Goal: Task Accomplishment & Management: Manage account settings

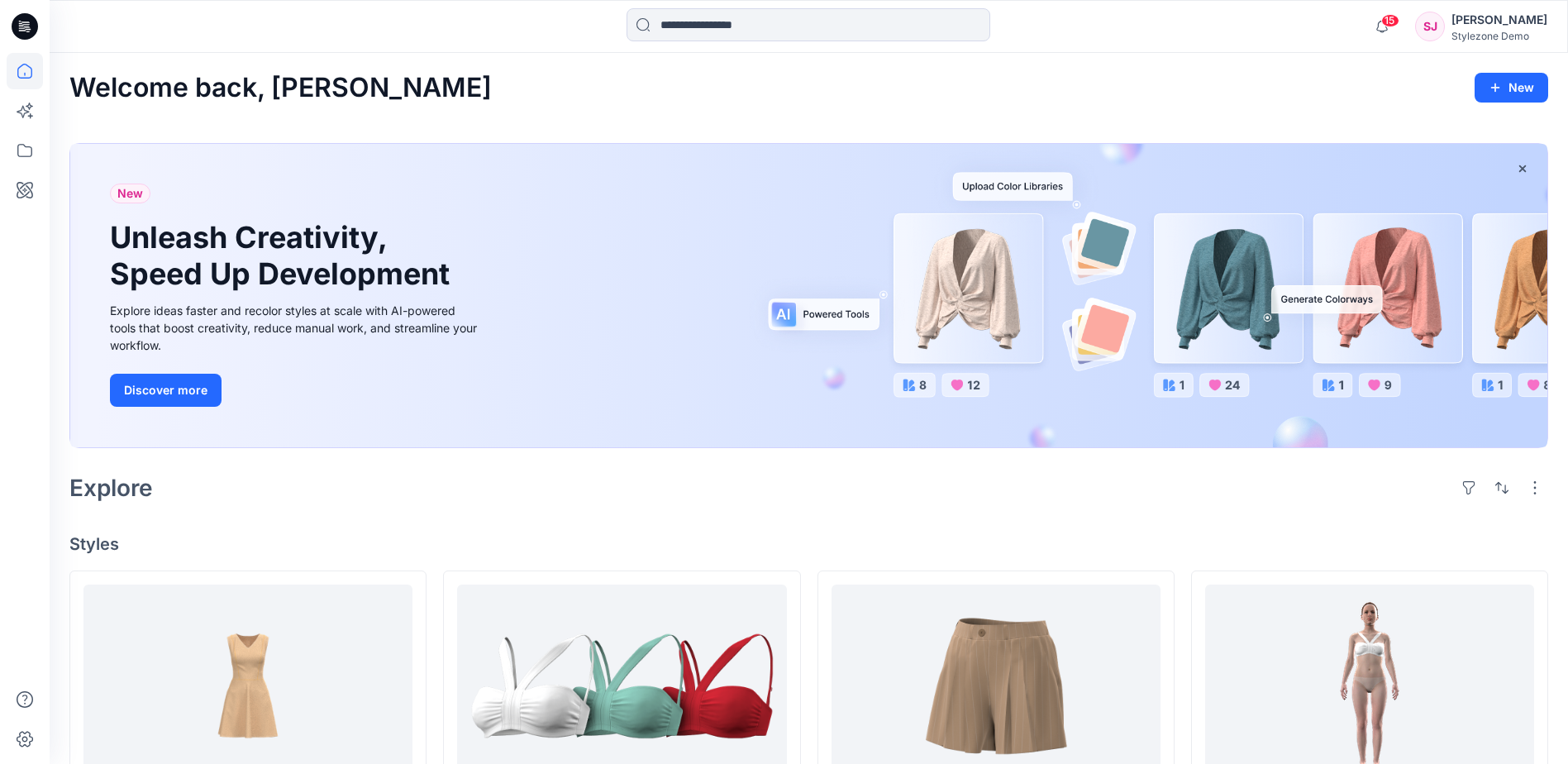
click at [447, 52] on div "15 Notifications [PERSON_NAME] shared Sports Bra in [DATE] Collection (Unknown)…" at bounding box center [809, 26] width 1519 height 53
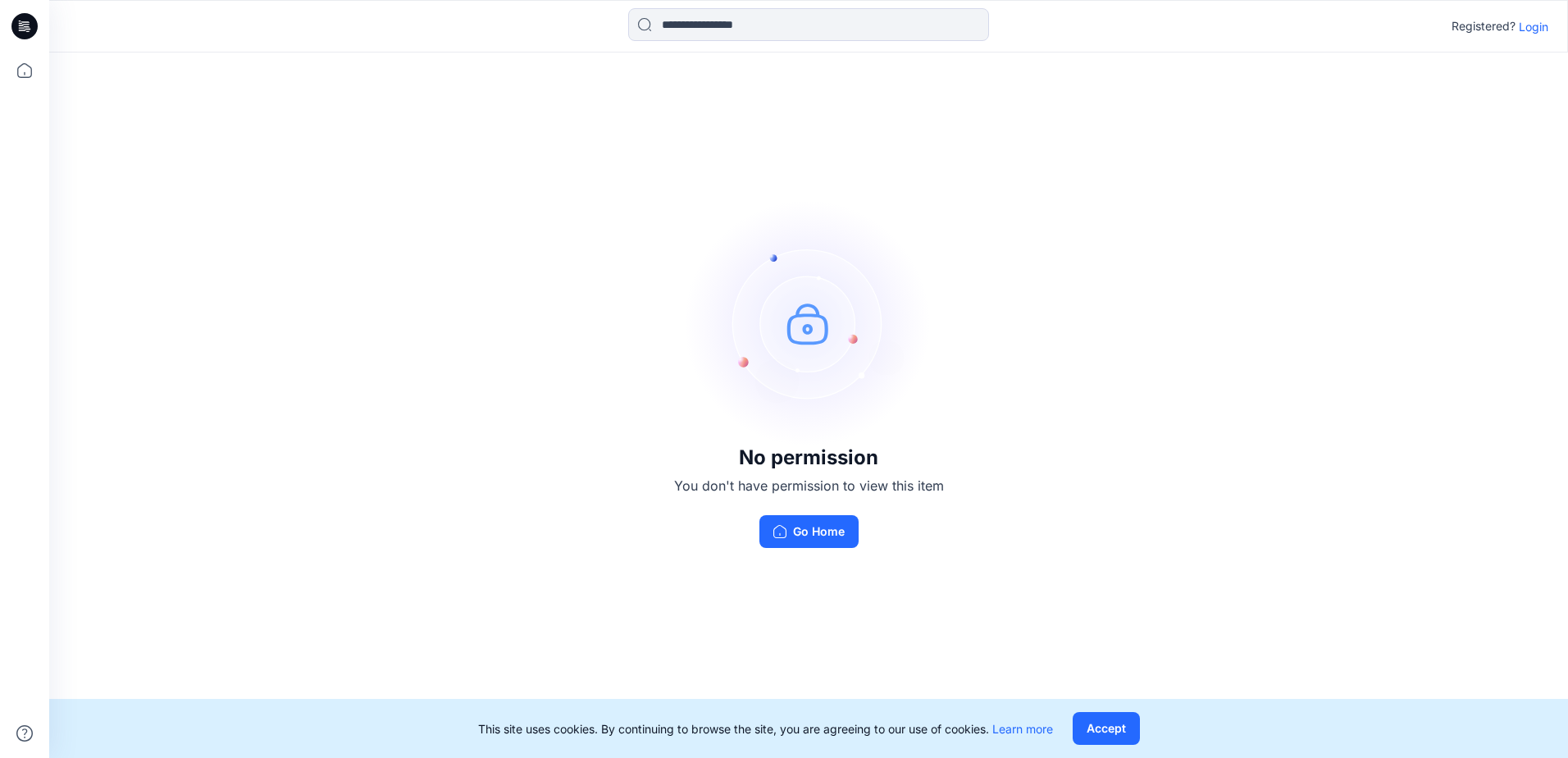
click at [1545, 32] on p "Login" at bounding box center [1534, 26] width 30 height 18
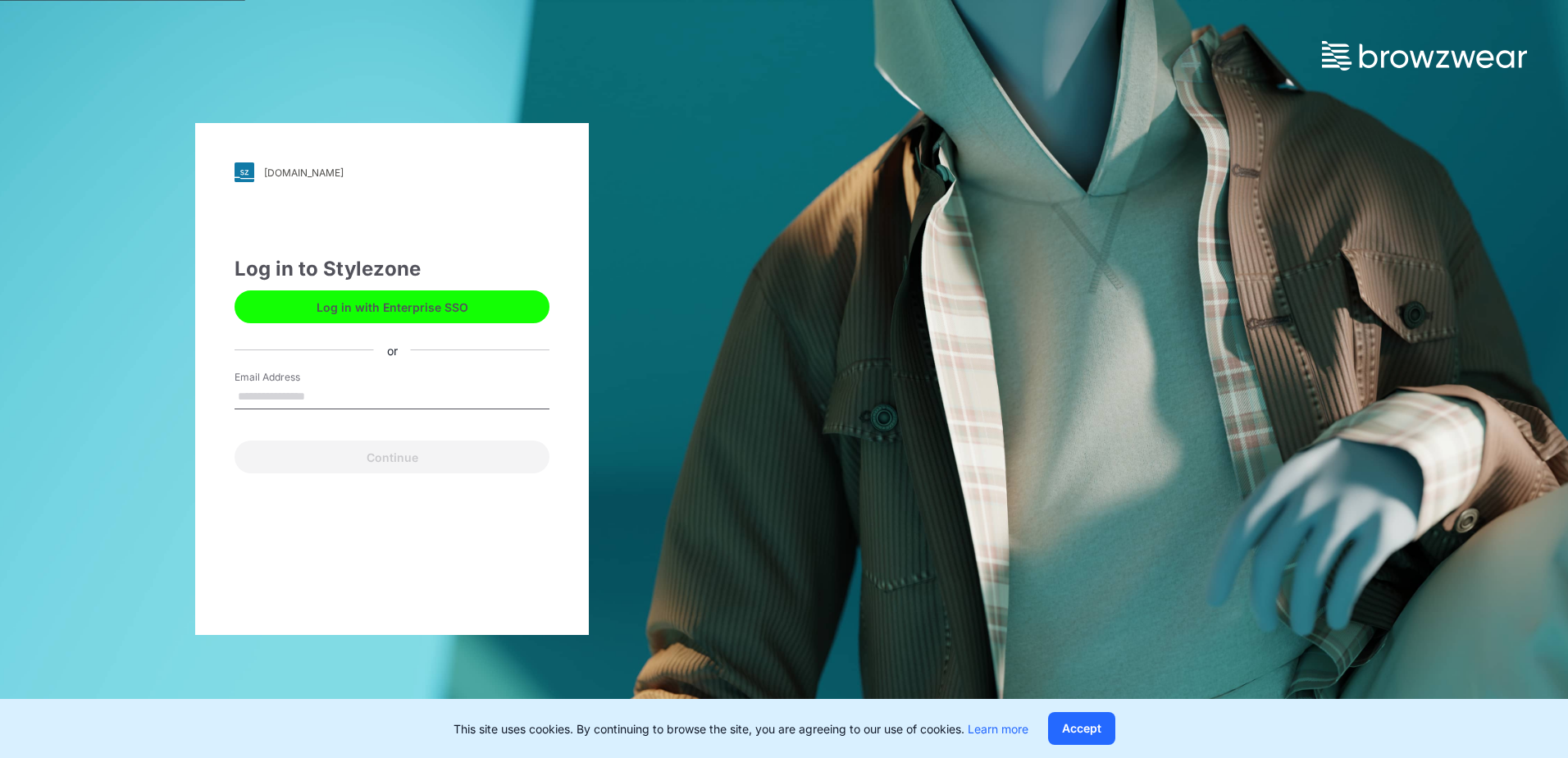
click at [454, 308] on button "Log in with Enterprise SSO" at bounding box center [392, 306] width 315 height 32
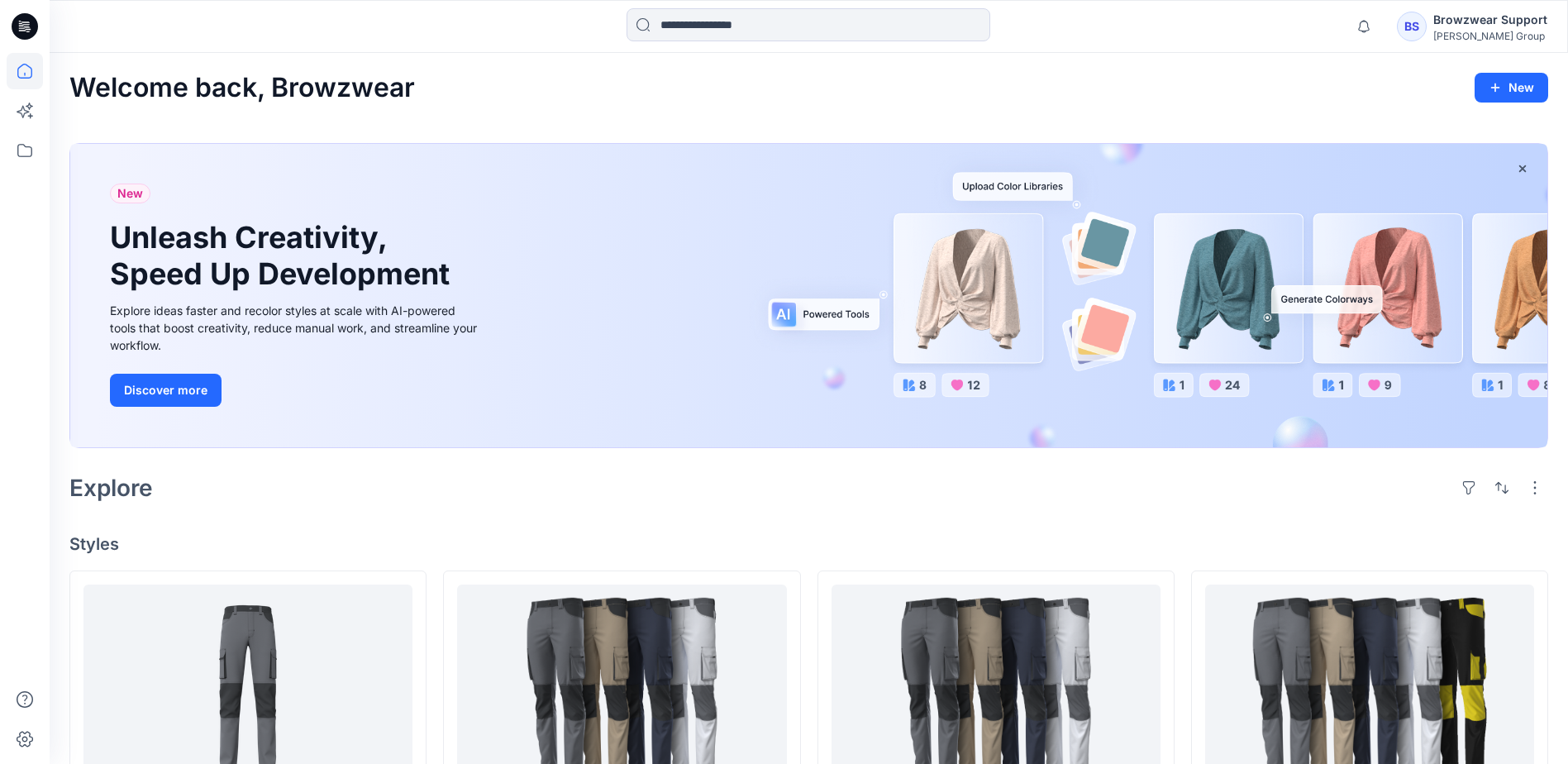
click at [241, 27] on div at bounding box center [239, 26] width 379 height 36
click at [18, 157] on icon at bounding box center [24, 150] width 36 height 36
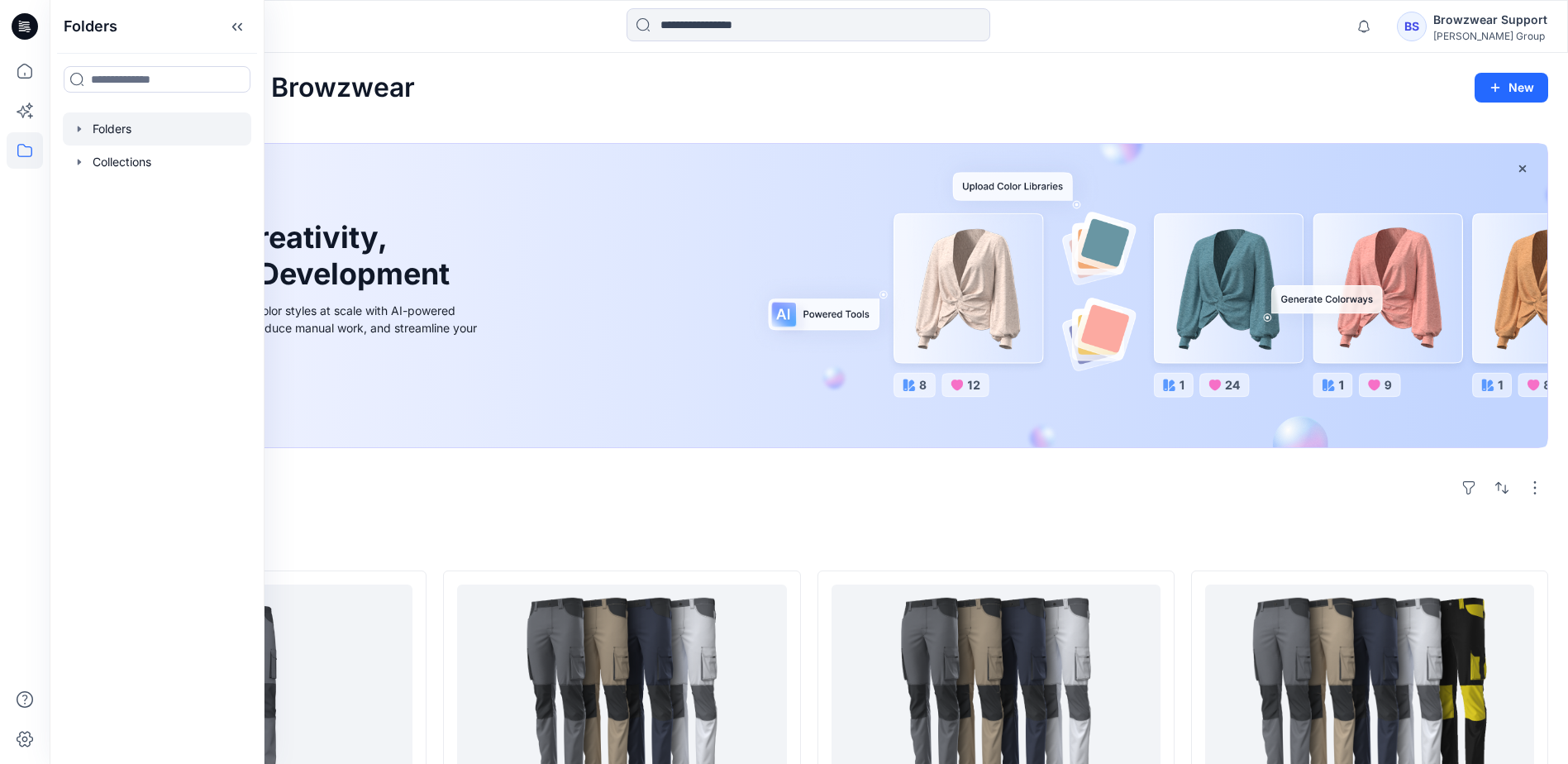
click at [138, 131] on div at bounding box center [157, 128] width 189 height 33
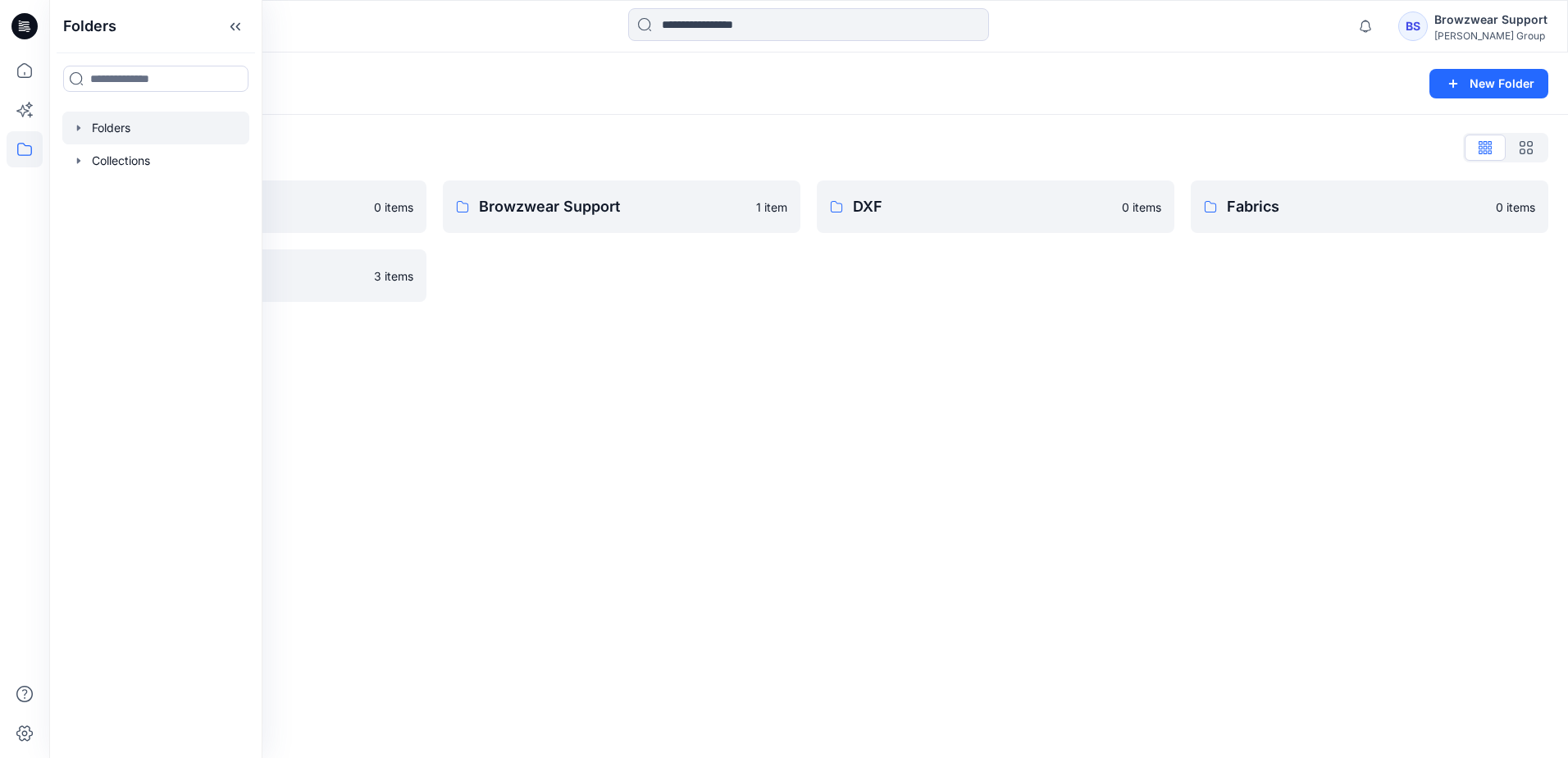
click at [530, 96] on div "Folders New Folder" at bounding box center [808, 83] width 1519 height 62
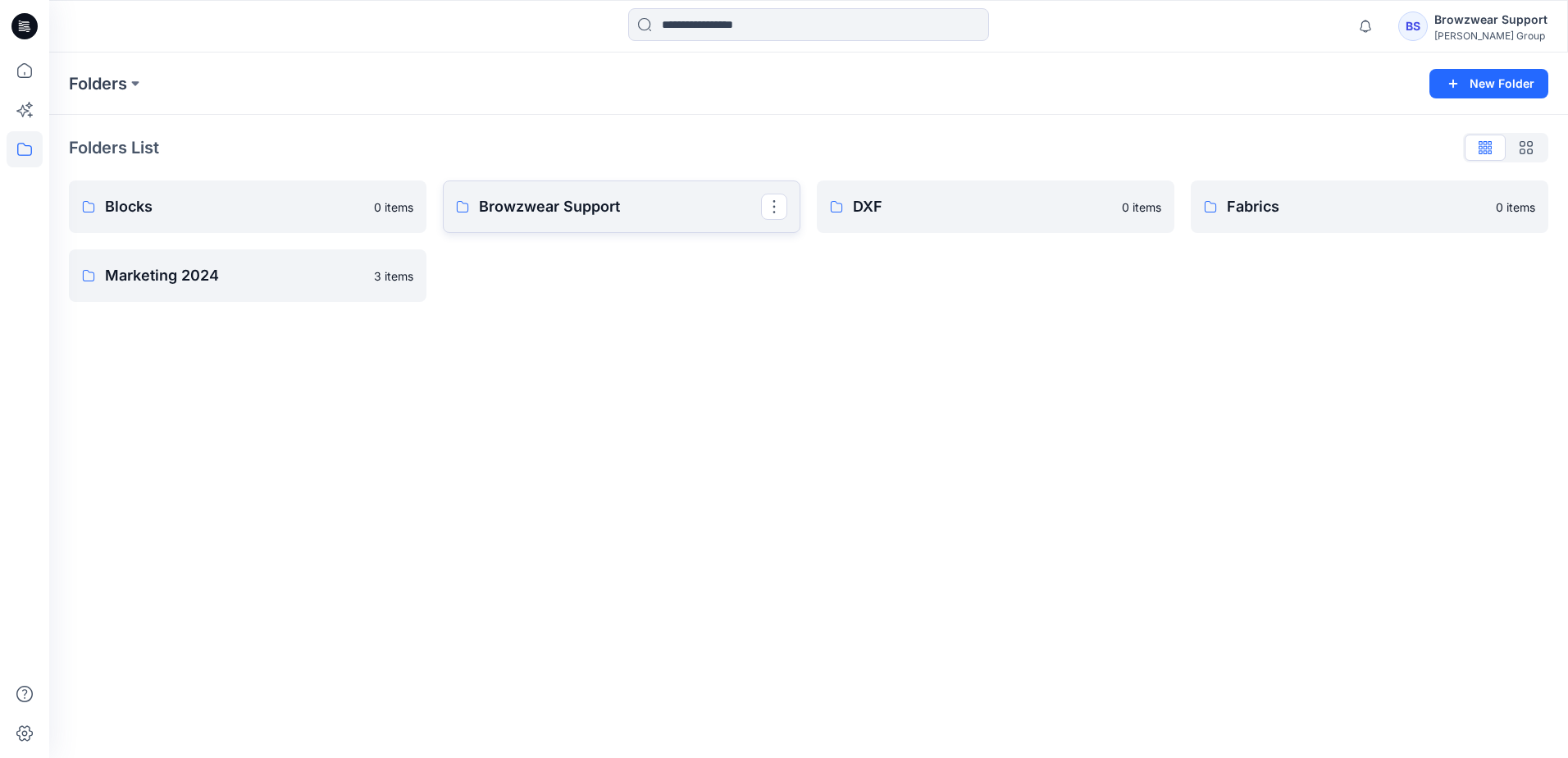
click at [674, 207] on p "Browzwear Support" at bounding box center [620, 207] width 282 height 23
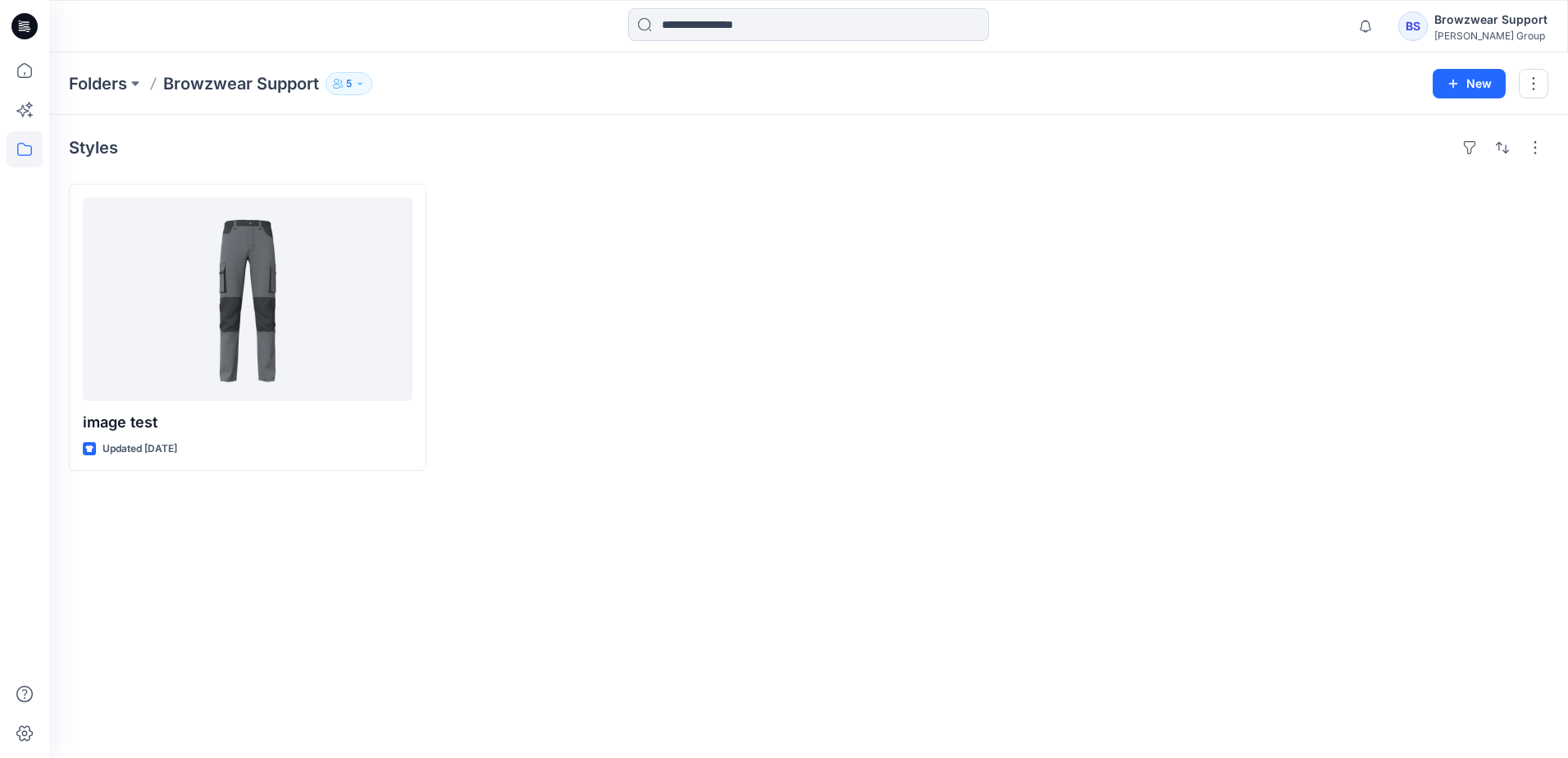
click at [360, 84] on icon "button" at bounding box center [360, 83] width 10 height 10
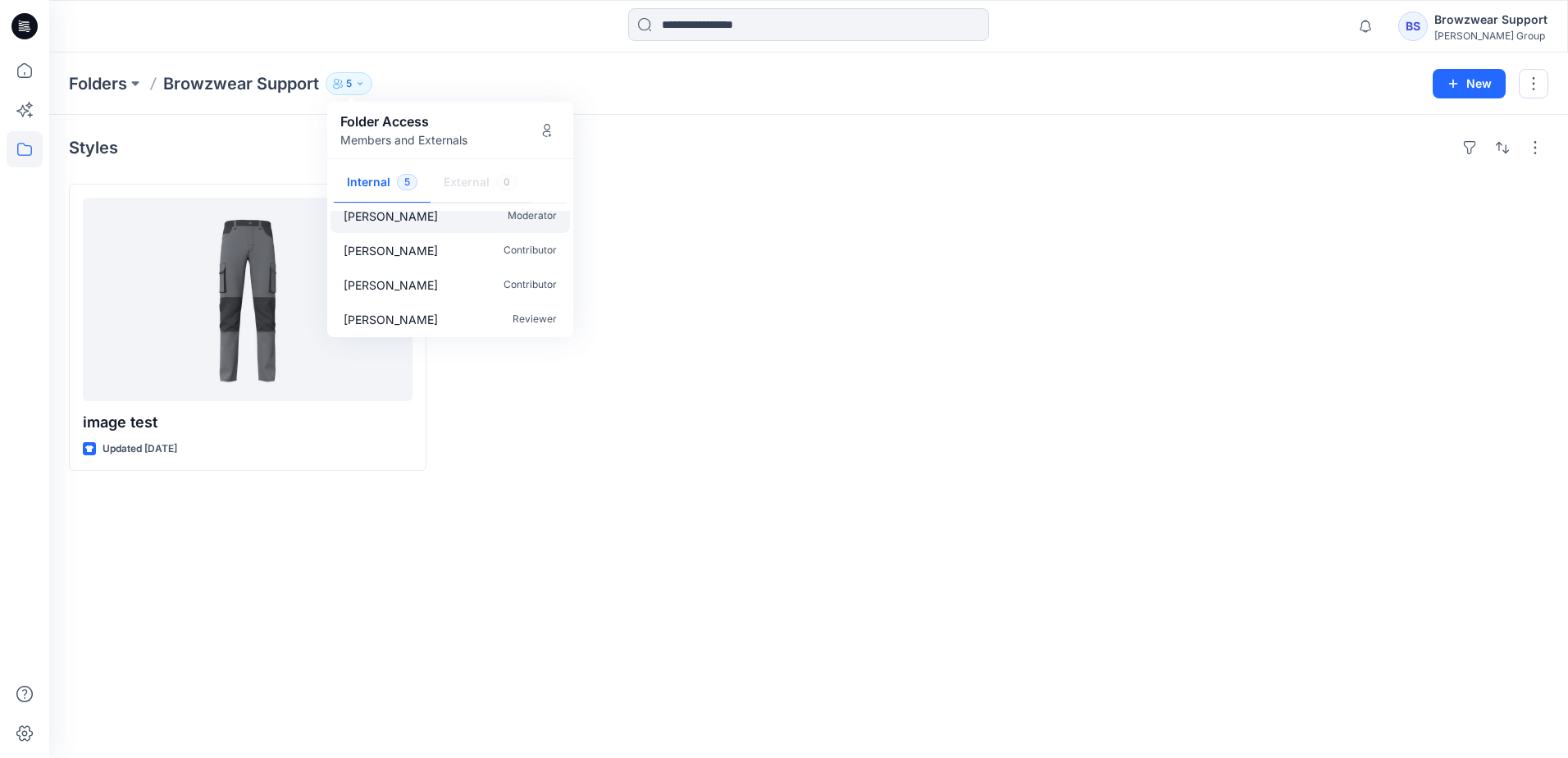
scroll to position [49, 0]
click at [551, 136] on icon "Manage Users" at bounding box center [547, 131] width 13 height 13
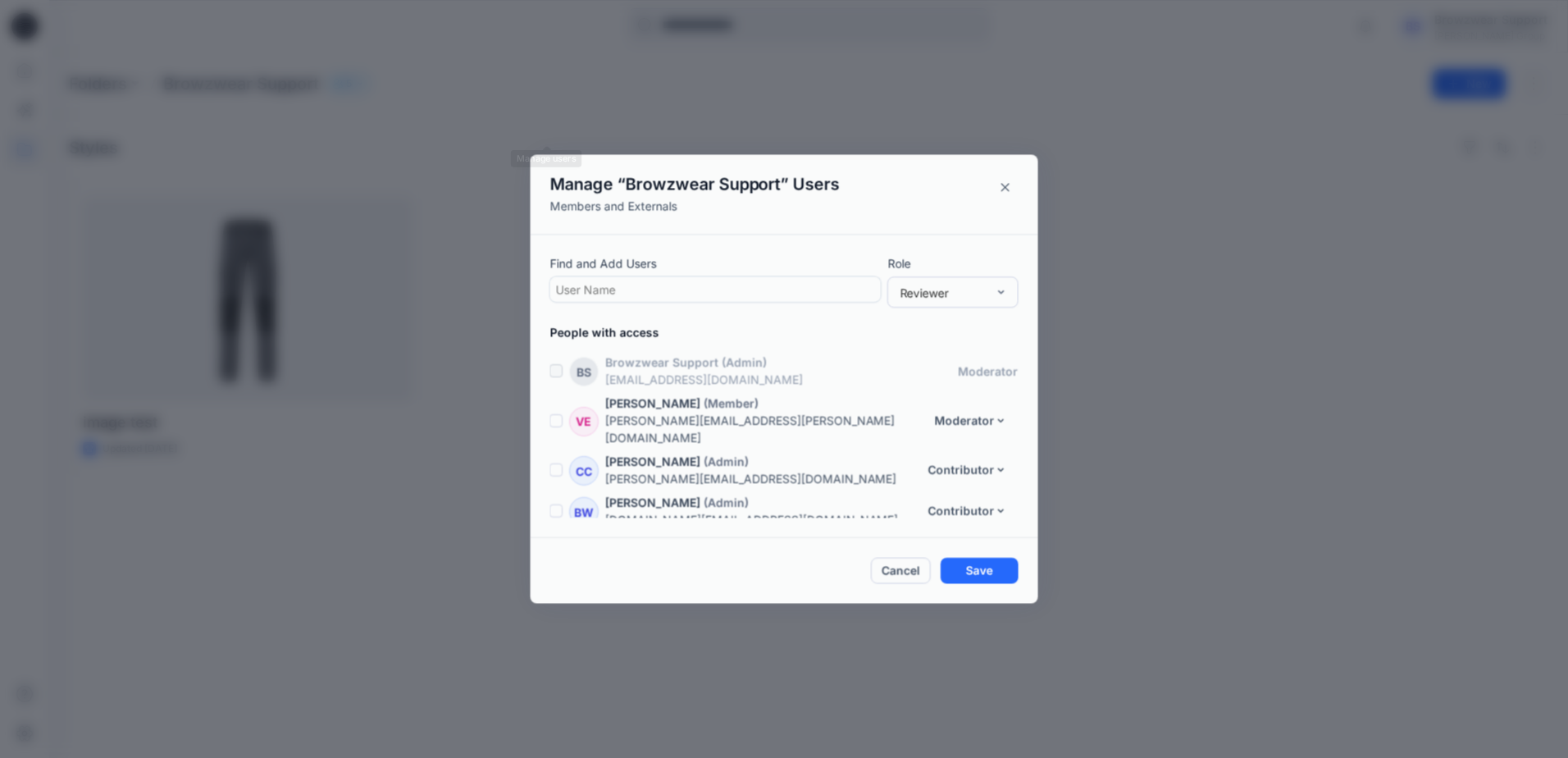
scroll to position [34, 0]
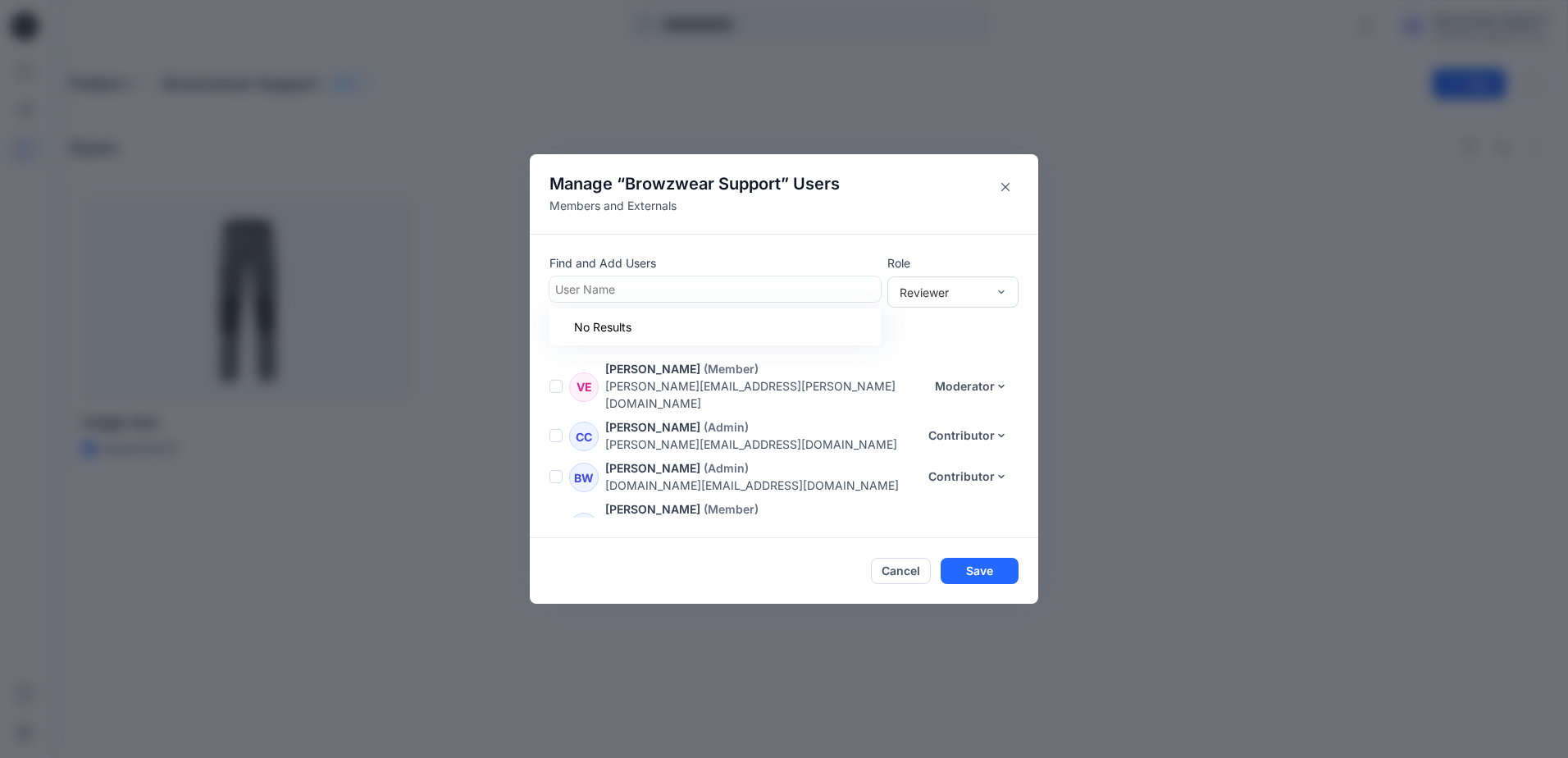
click at [656, 285] on div at bounding box center [714, 289] width 320 height 20
type input "****"
click at [732, 324] on div "AV Alba Vilanova Rabaneda" at bounding box center [715, 329] width 311 height 23
click at [981, 575] on button "Save" at bounding box center [980, 572] width 78 height 26
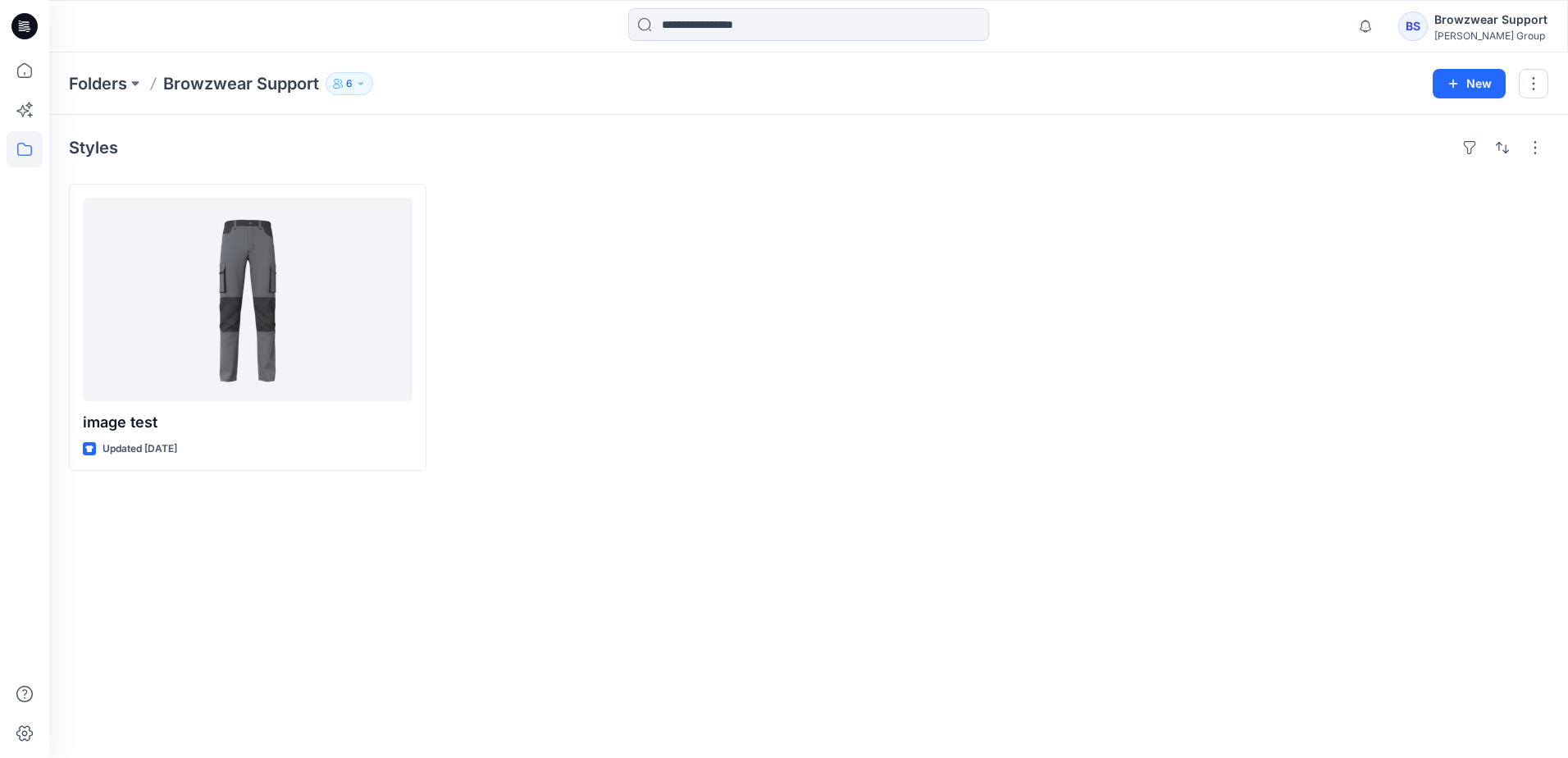
click at [417, 35] on div at bounding box center [239, 26] width 380 height 36
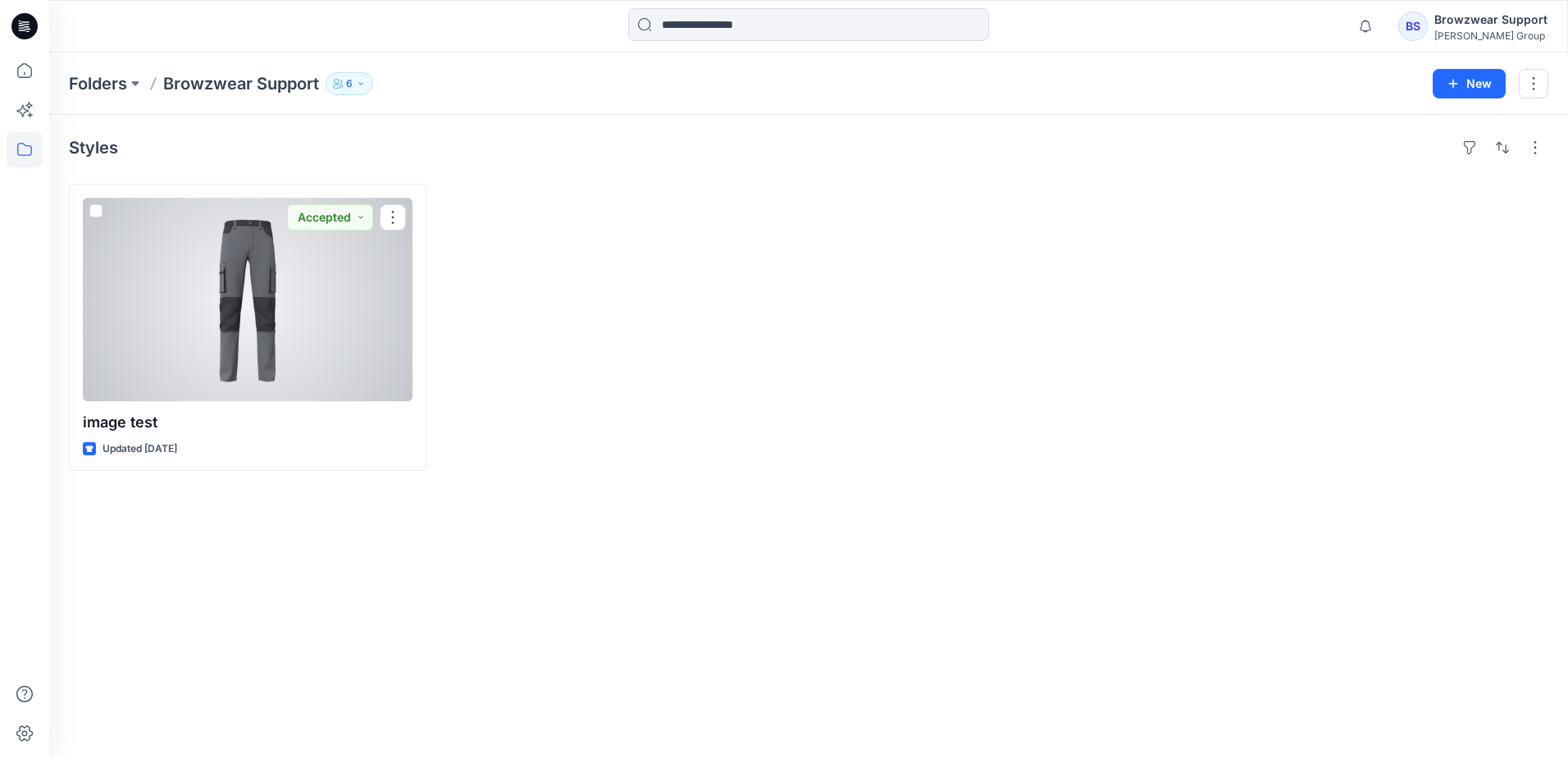
click at [343, 341] on div at bounding box center [247, 298] width 330 height 203
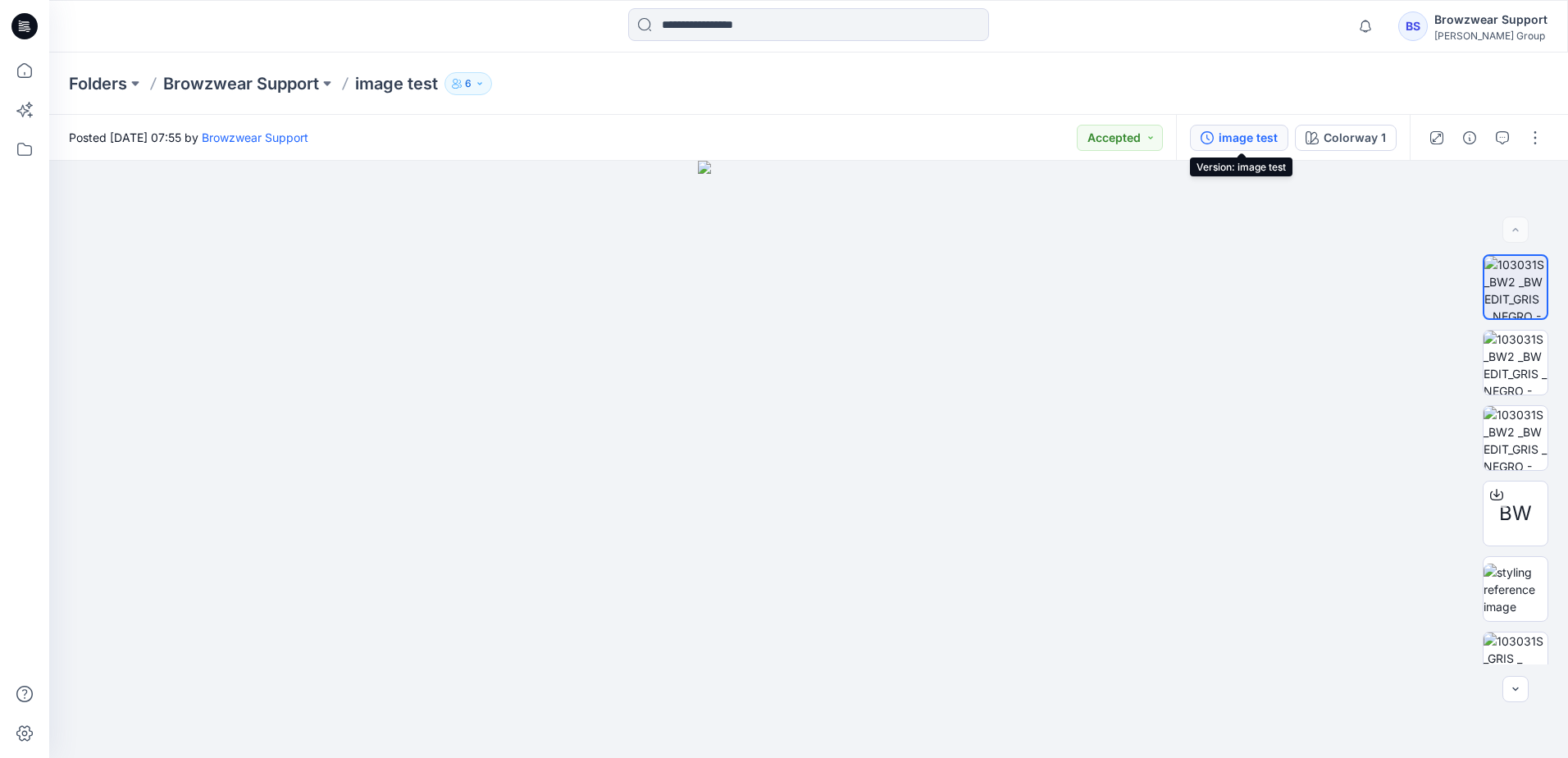
click at [1272, 136] on div "image test" at bounding box center [1248, 137] width 59 height 18
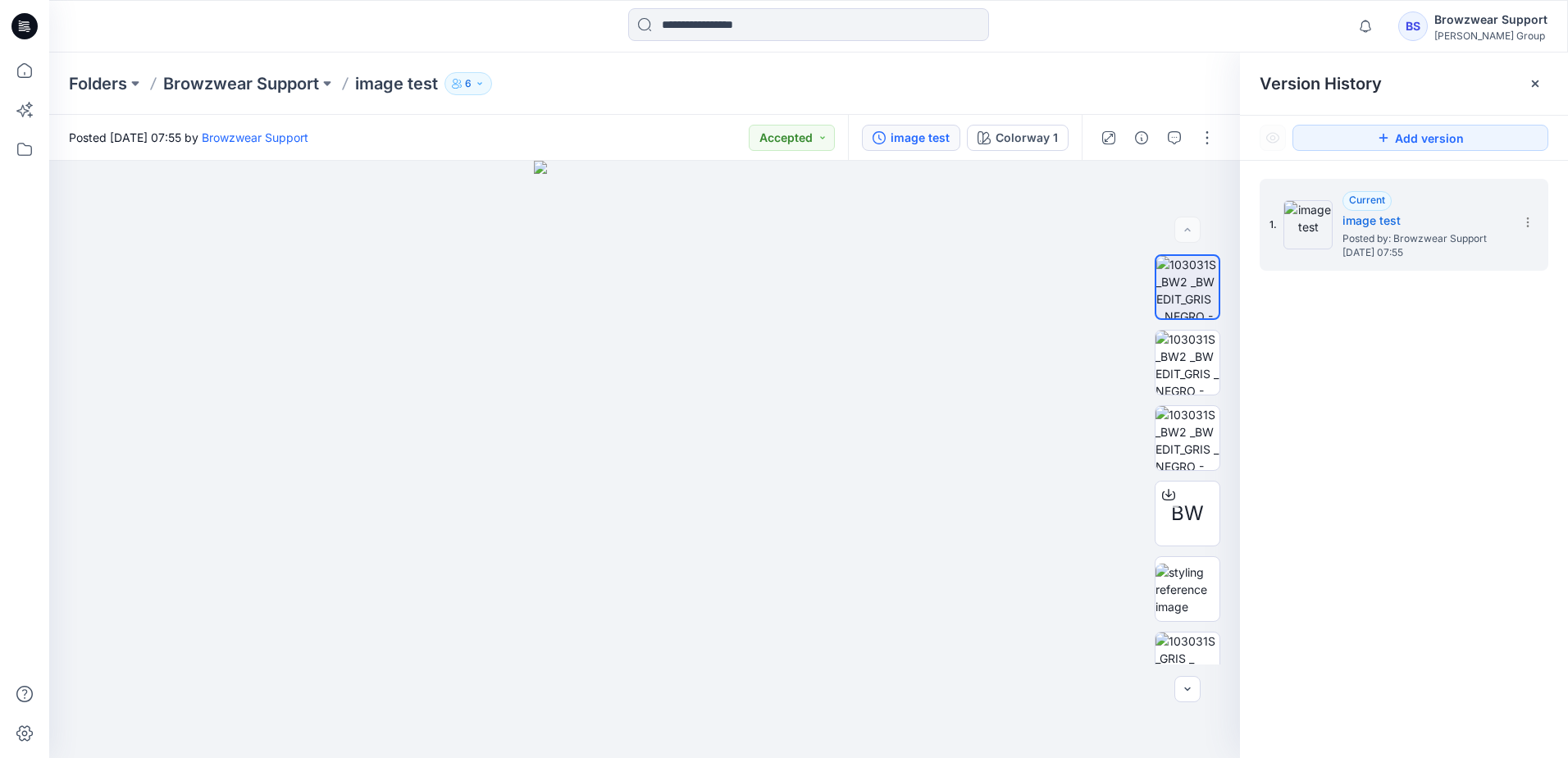
click at [1198, 58] on div "Folders Browzwear Support image test 6" at bounding box center [808, 83] width 1519 height 62
click at [1535, 82] on icon at bounding box center [1535, 83] width 6 height 6
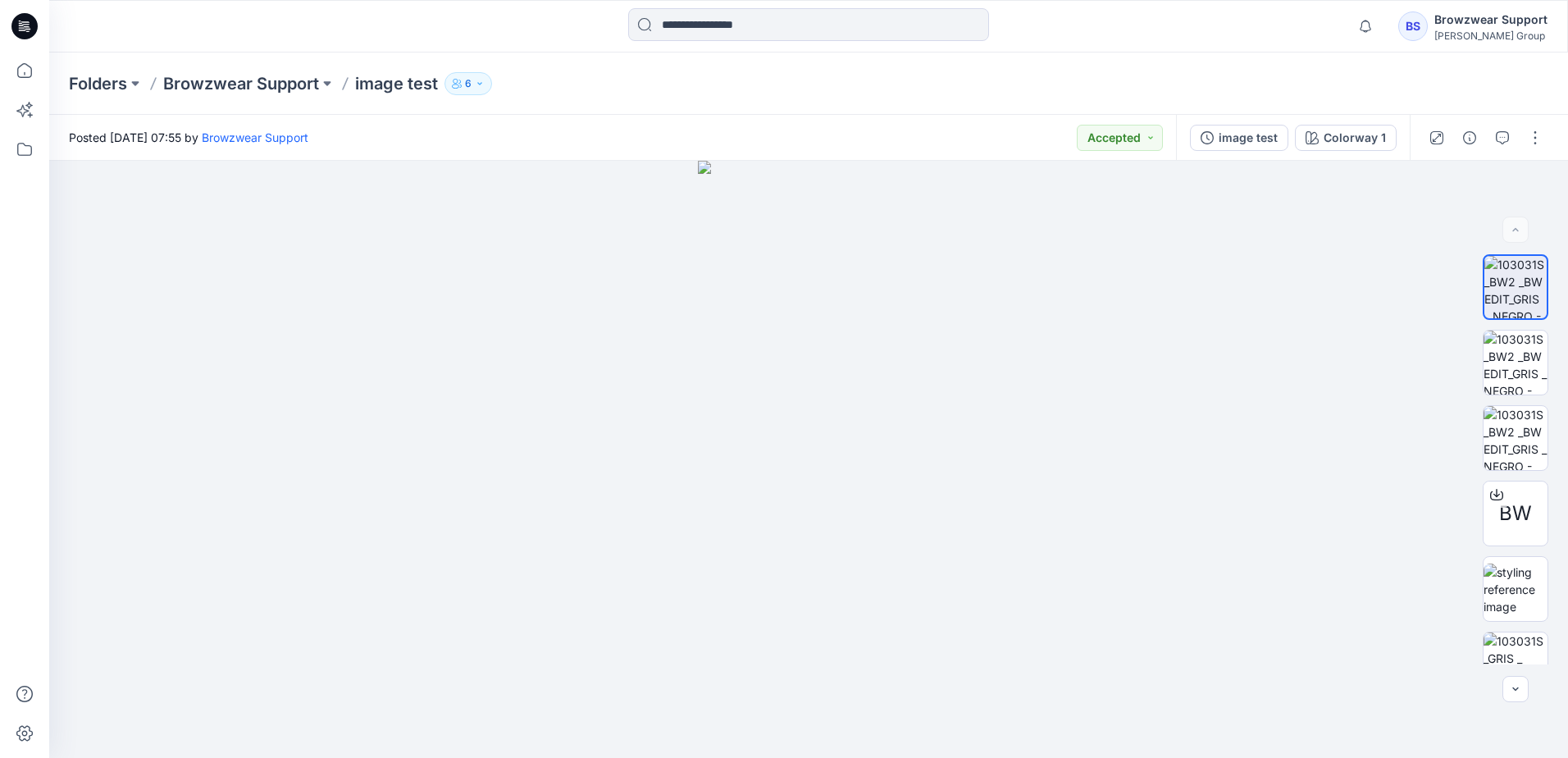
click at [1236, 76] on div "Folders Browzwear Support image test 6" at bounding box center [744, 83] width 1352 height 23
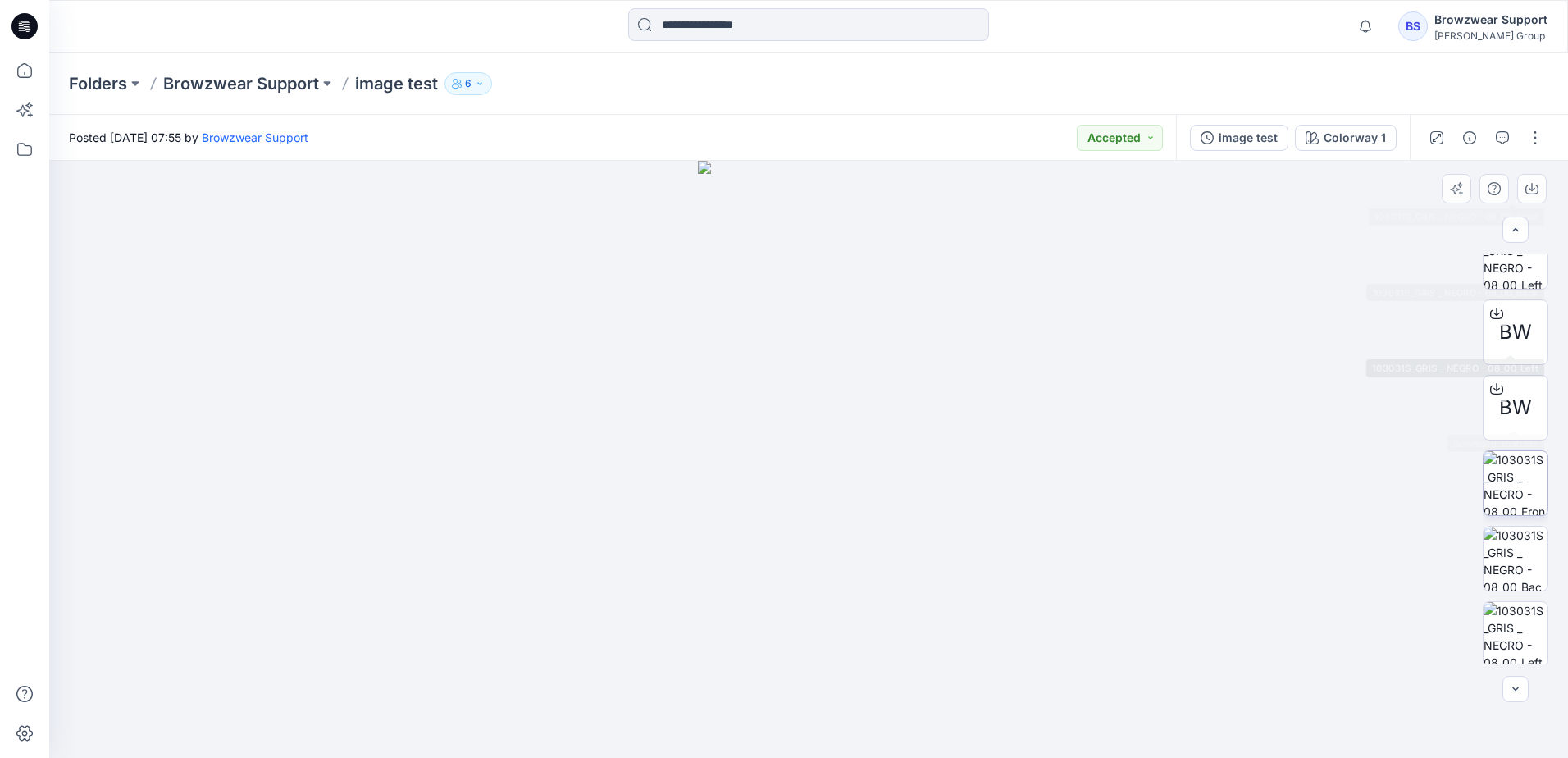
scroll to position [561, 0]
click at [1158, 73] on div "Folders Browzwear Support image test 6" at bounding box center [744, 83] width 1352 height 23
click at [297, 85] on p "Browzwear Support" at bounding box center [241, 83] width 156 height 23
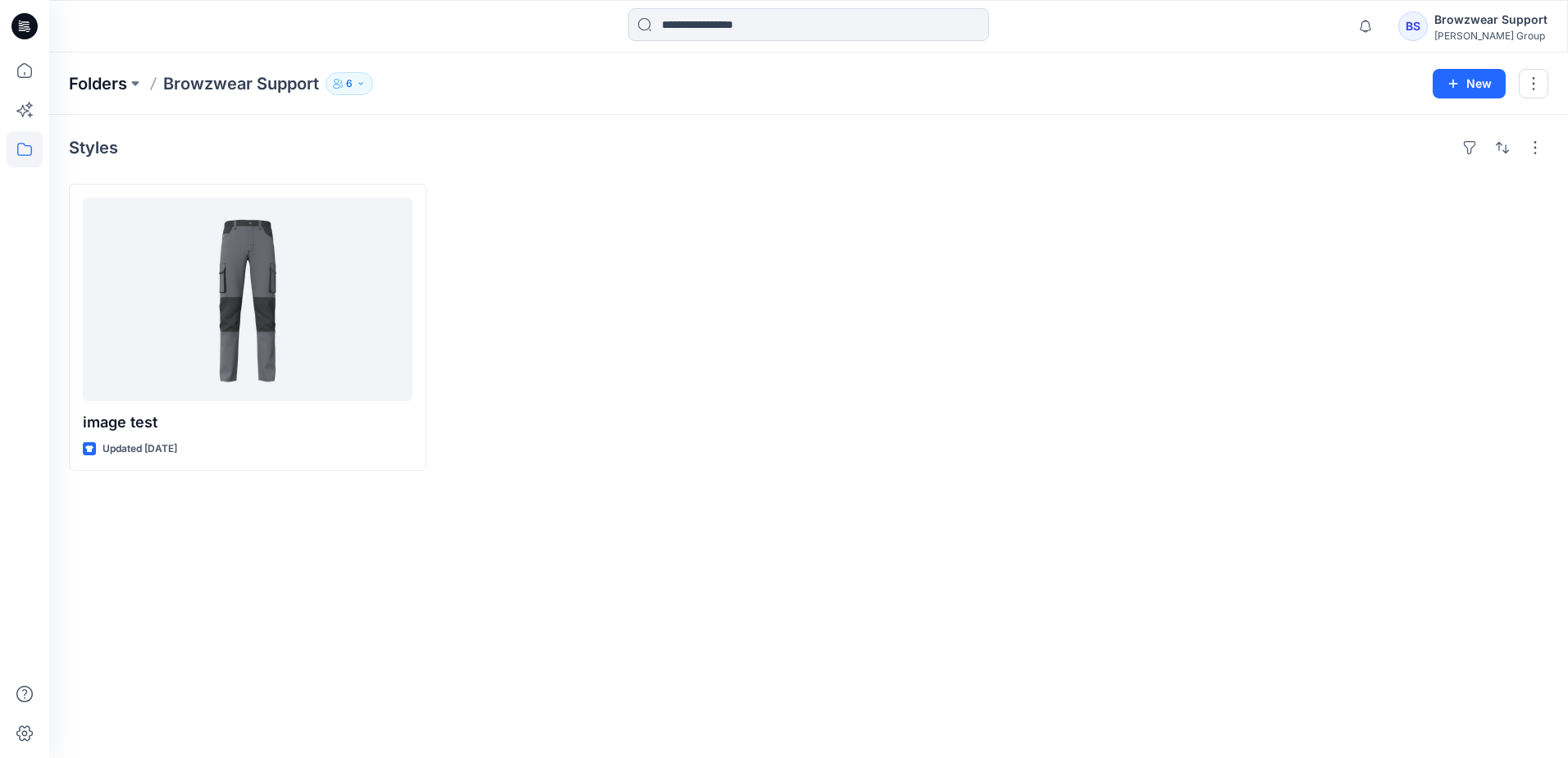
click at [107, 84] on p "Folders" at bounding box center [97, 83] width 58 height 23
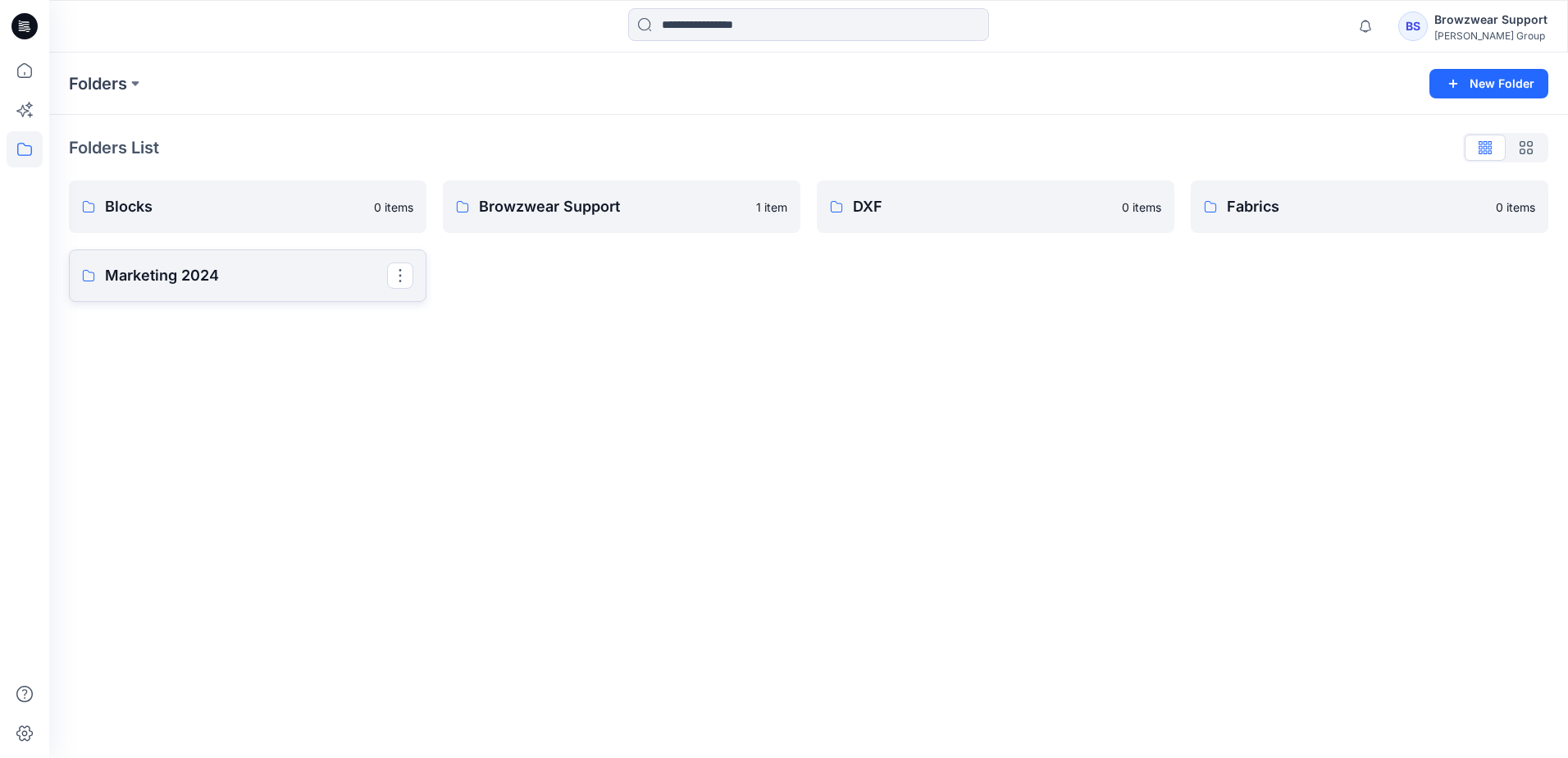
click at [273, 272] on p "Marketing 2024" at bounding box center [246, 275] width 282 height 23
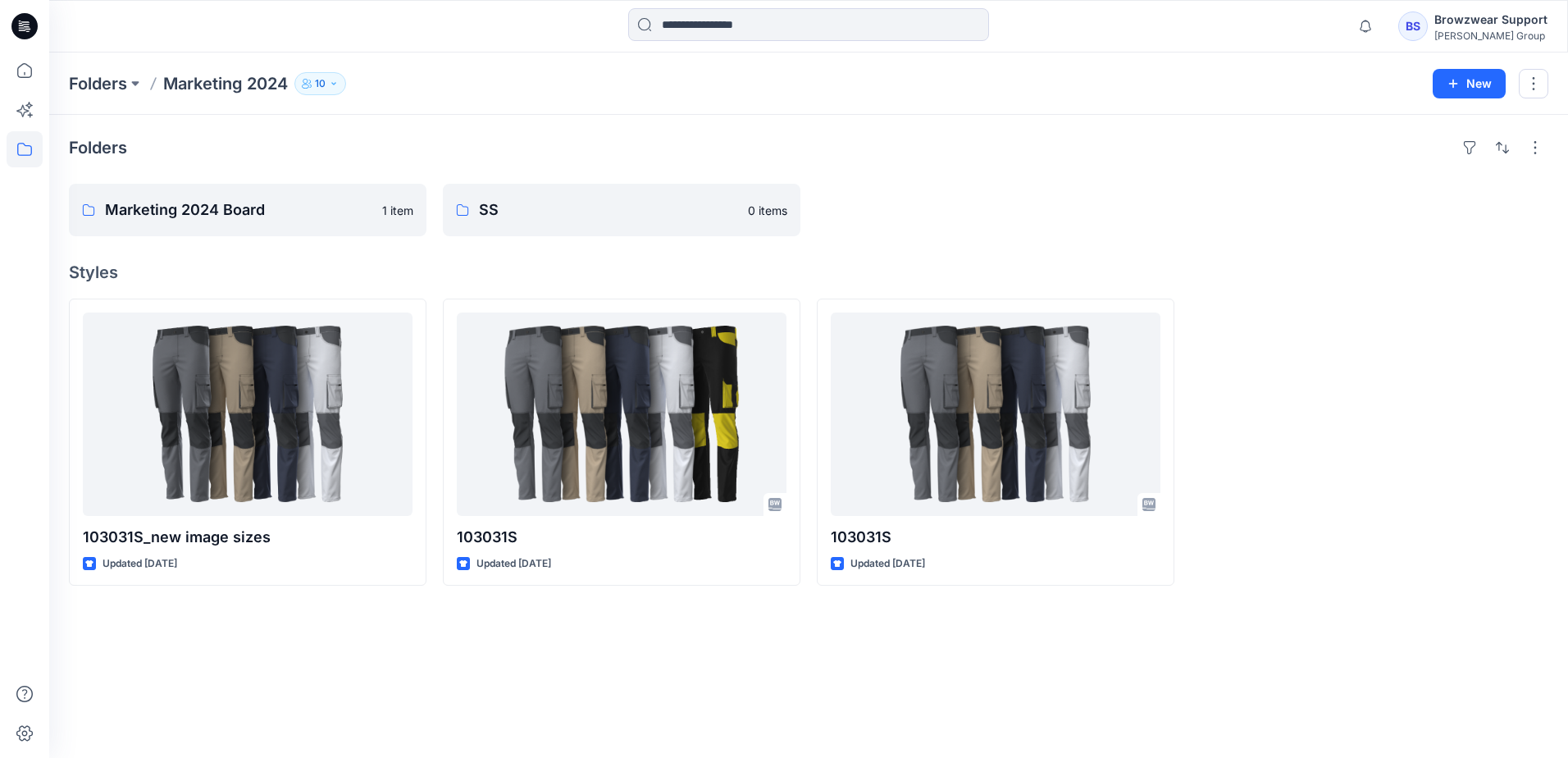
click at [401, 25] on div at bounding box center [239, 26] width 380 height 36
